Goal: Task Accomplishment & Management: Complete application form

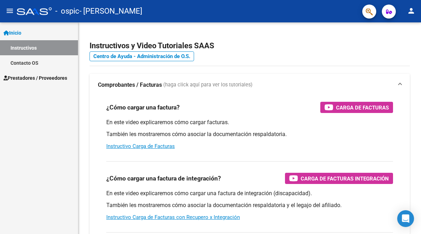
click at [26, 78] on span "Prestadores / Proveedores" at bounding box center [35, 78] width 64 height 8
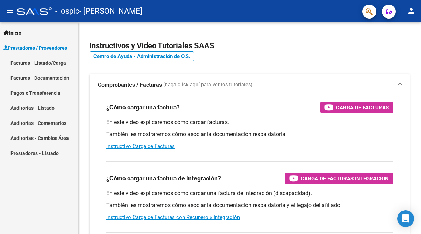
click at [33, 64] on link "Facturas - Listado/Carga" at bounding box center [39, 62] width 78 height 15
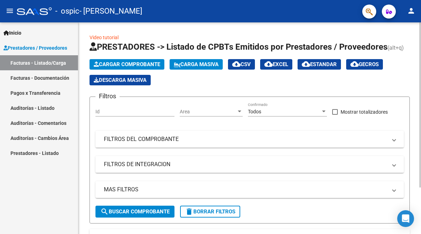
click at [130, 67] on span "Cargar Comprobante" at bounding box center [127, 64] width 66 height 6
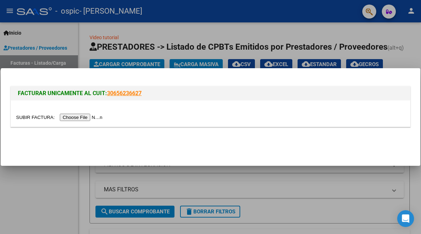
click at [71, 115] on input "file" at bounding box center [60, 117] width 88 height 7
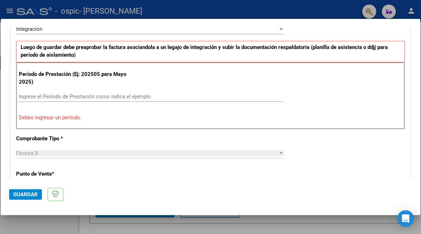
scroll to position [183, 0]
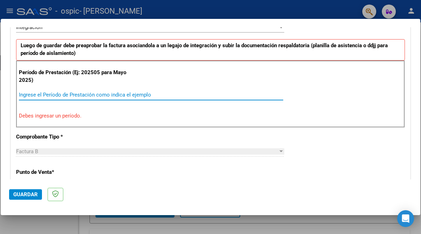
click at [93, 93] on input "Ingrese el Período de Prestación como indica el ejemplo" at bounding box center [151, 95] width 264 height 6
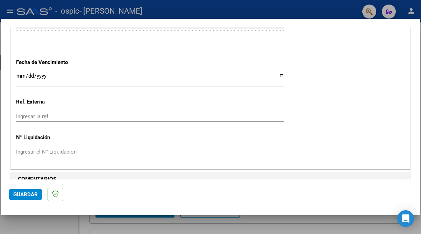
scroll to position [0, 0]
type input "202509"
click at [27, 193] on span "Guardar" at bounding box center [25, 194] width 24 height 6
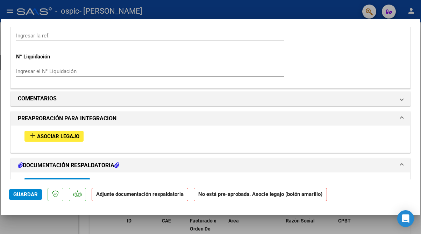
scroll to position [548, 0]
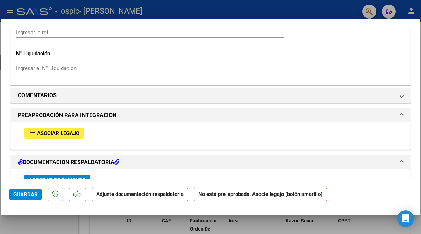
click at [69, 130] on span "Asociar Legajo" at bounding box center [58, 133] width 42 height 6
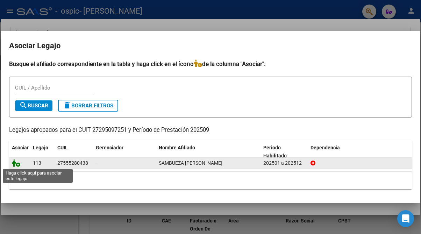
click at [19, 165] on icon at bounding box center [16, 163] width 8 height 8
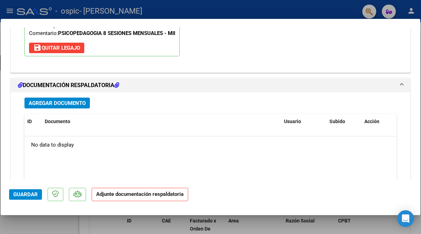
scroll to position [736, 0]
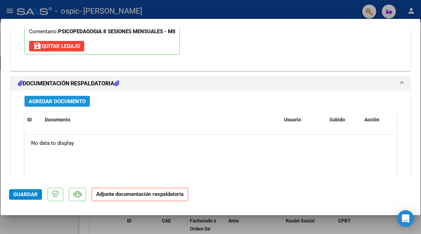
click at [46, 98] on span "Agregar Documento" at bounding box center [57, 101] width 57 height 6
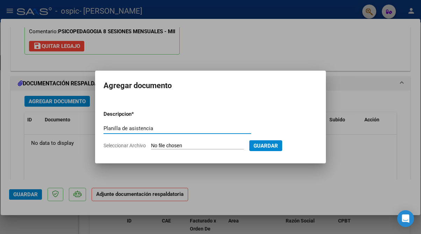
type input "Planilla de asistencia"
click at [183, 147] on input "Seleccionar Archivo" at bounding box center [197, 146] width 93 height 7
type input "C:\fakepath\Cata [DATE].pdf"
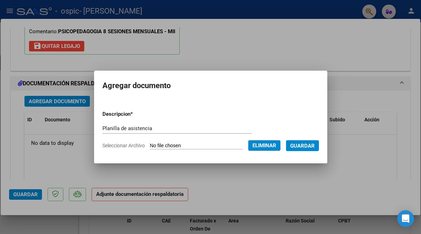
click at [304, 148] on span "Guardar" at bounding box center [302, 146] width 24 height 6
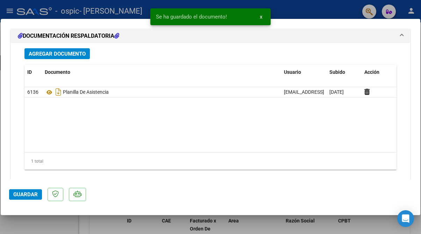
scroll to position [783, 0]
click at [23, 196] on span "Guardar" at bounding box center [25, 194] width 24 height 6
